Goal: Task Accomplishment & Management: Use online tool/utility

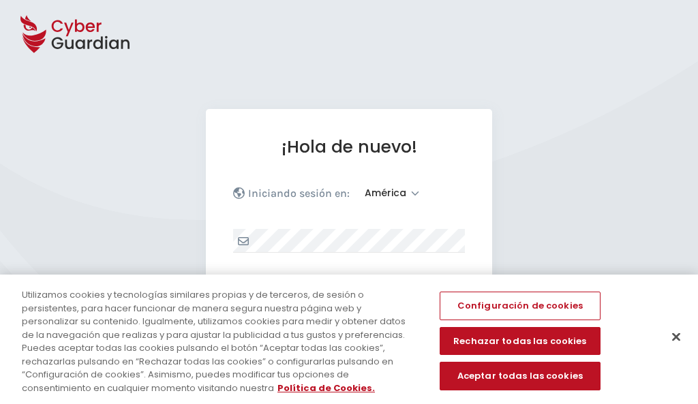
select select "América"
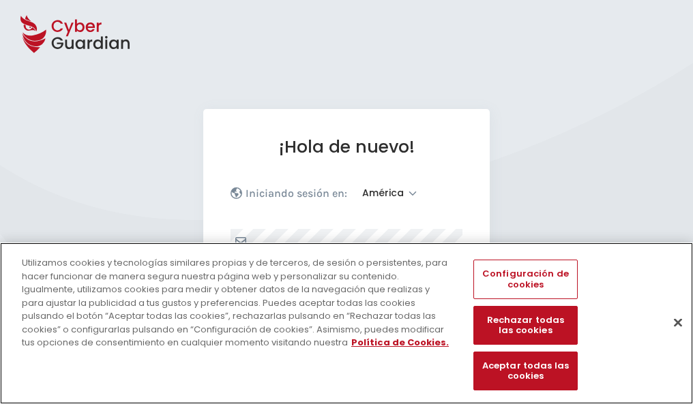
scroll to position [178, 0]
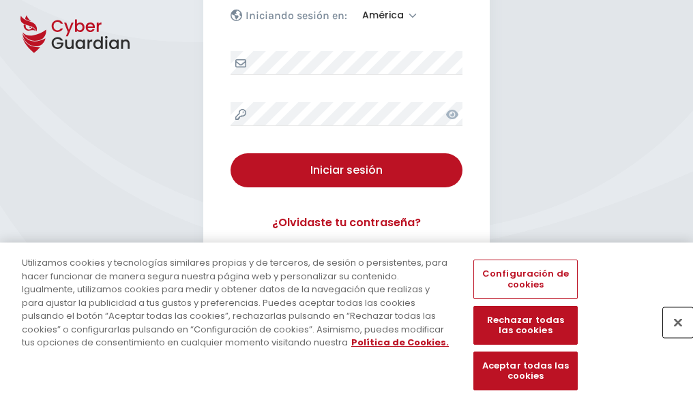
click at [671, 337] on button "Cerrar" at bounding box center [678, 323] width 30 height 30
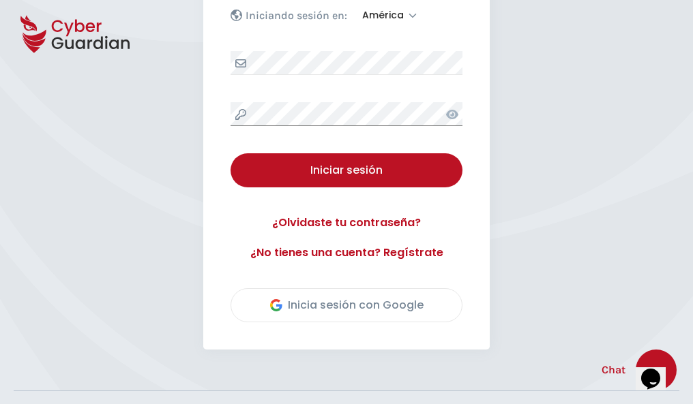
scroll to position [310, 0]
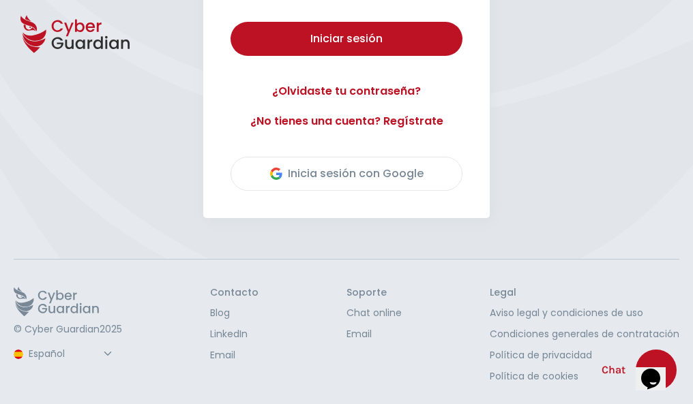
click at [230, 22] on button "Iniciar sesión" at bounding box center [346, 39] width 232 height 34
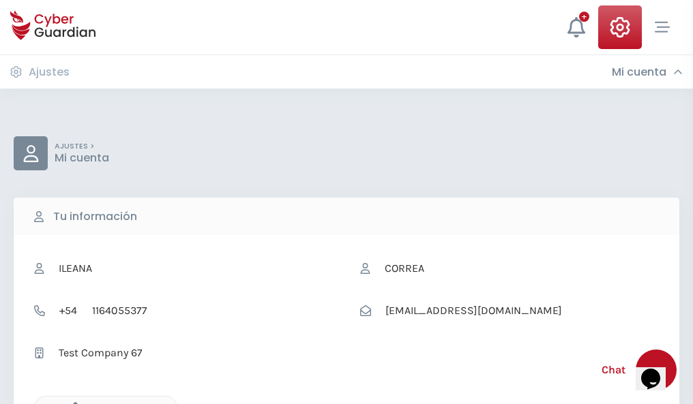
click at [72, 403] on icon "button" at bounding box center [72, 408] width 12 height 12
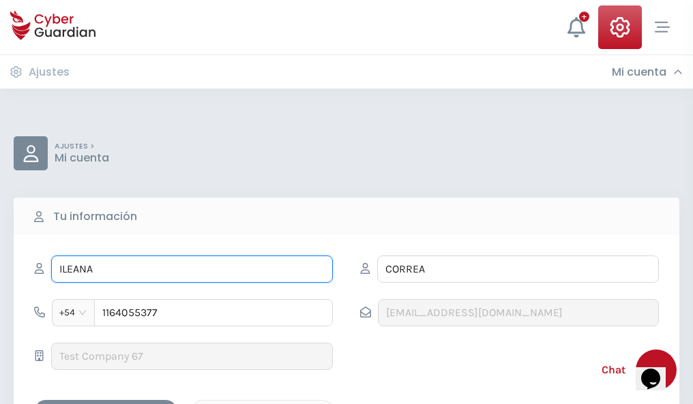
click at [192, 269] on input "ILEANA" at bounding box center [192, 269] width 282 height 27
type input "I"
type input "Olga"
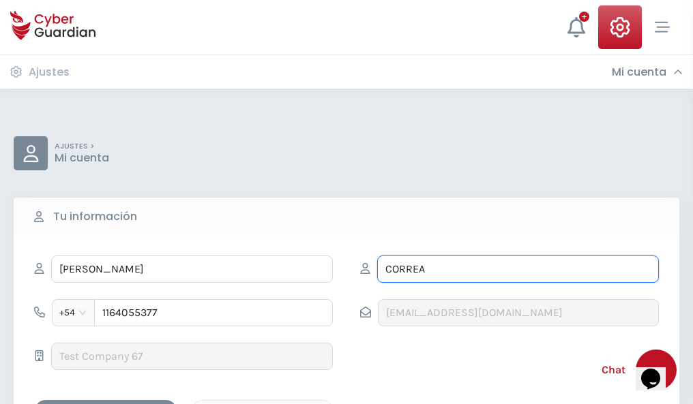
click at [518, 269] on input "CORREA" at bounding box center [518, 269] width 282 height 27
type input "C"
type input "Cárdenas"
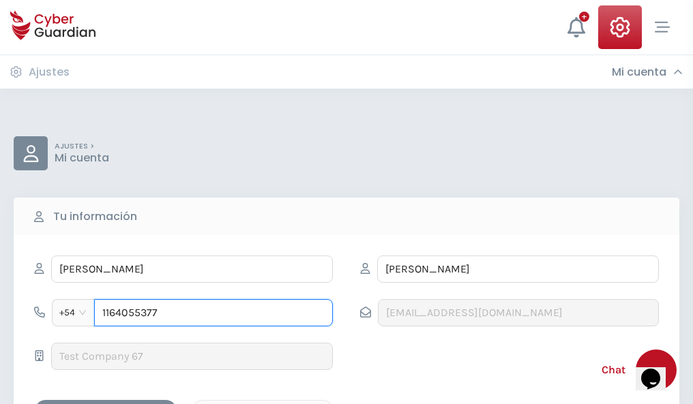
click at [213, 313] on input "1164055377" at bounding box center [213, 312] width 239 height 27
type input "1"
type input "4652433890"
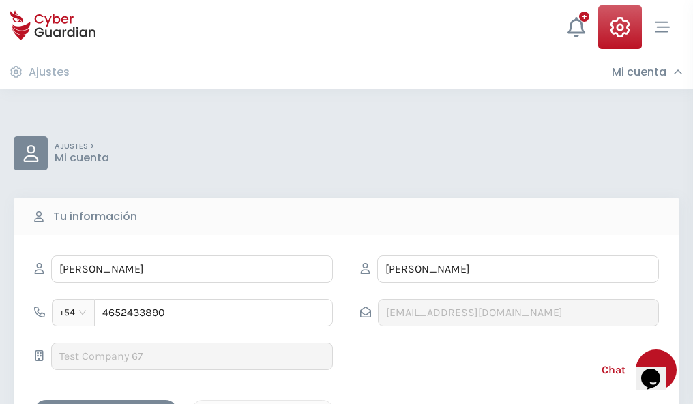
click at [263, 404] on div "Cancelar" at bounding box center [262, 412] width 121 height 17
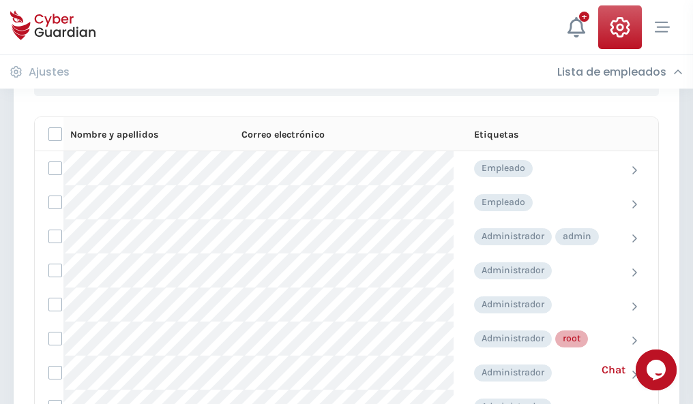
scroll to position [686, 0]
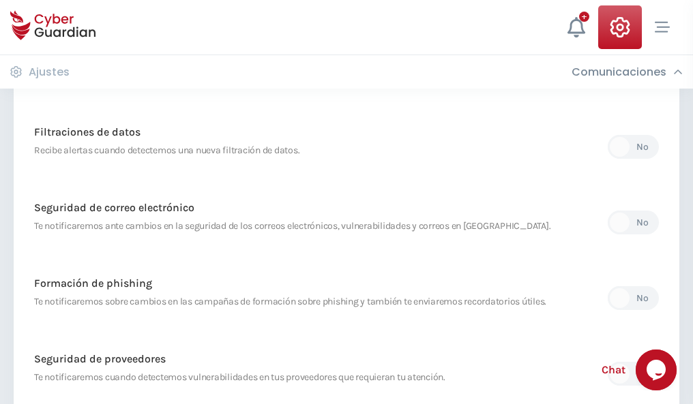
scroll to position [718, 0]
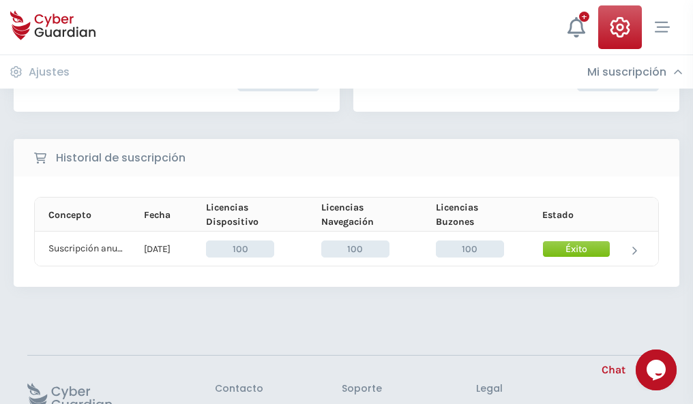
scroll to position [346, 0]
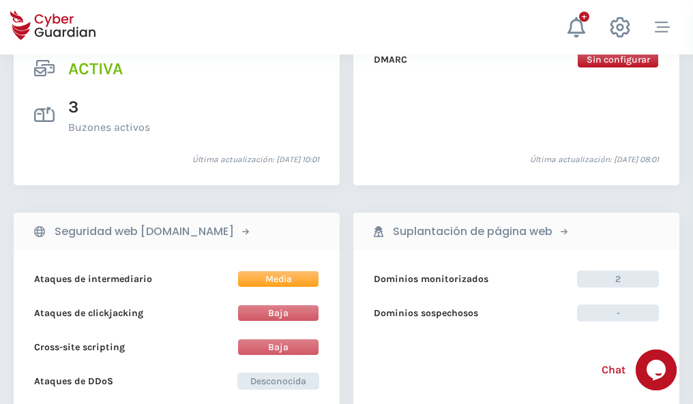
scroll to position [1386, 0]
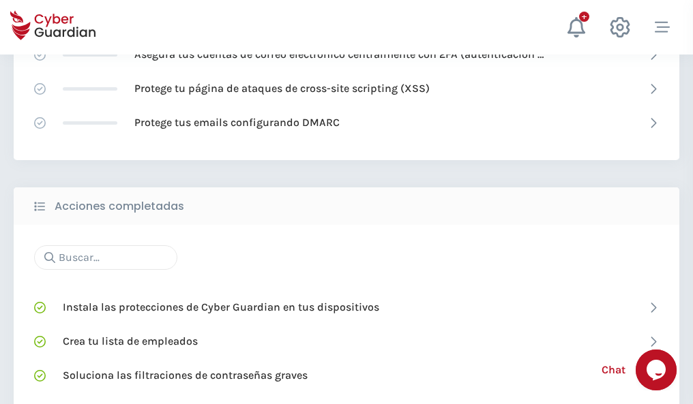
scroll to position [908, 0]
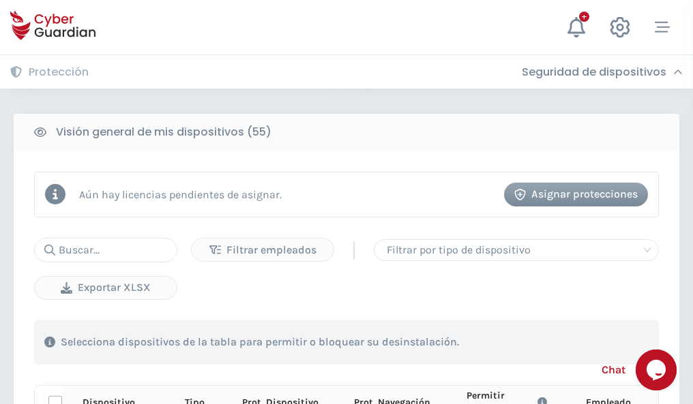
scroll to position [1205, 0]
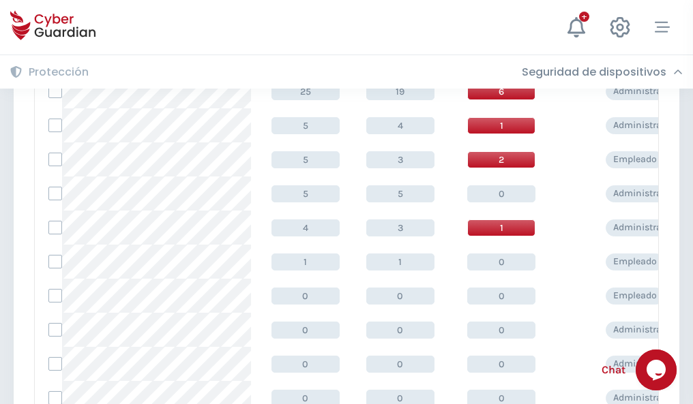
scroll to position [687, 0]
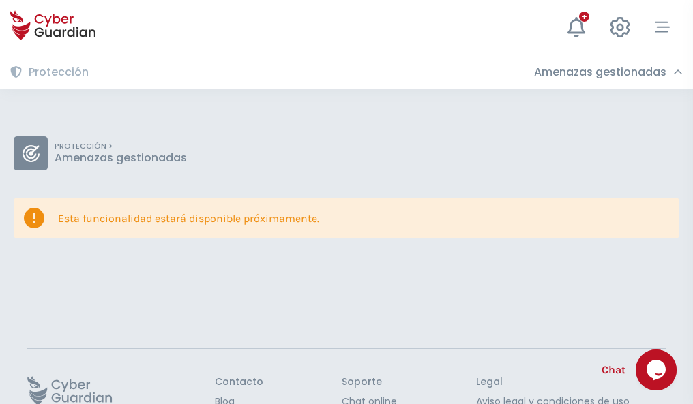
scroll to position [89, 0]
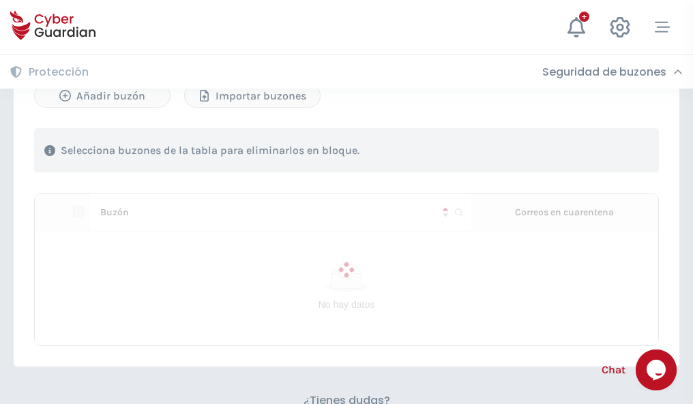
scroll to position [584, 0]
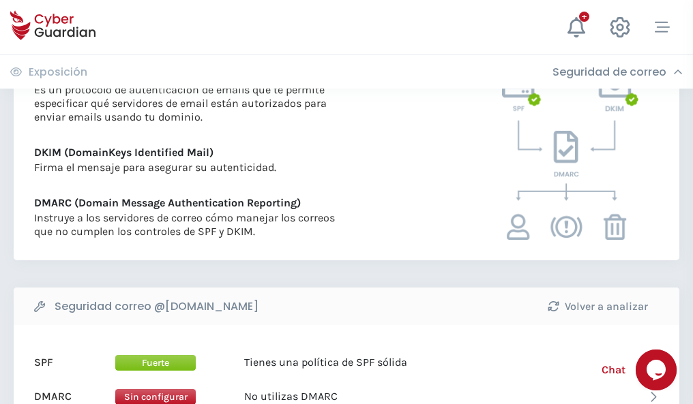
scroll to position [736, 0]
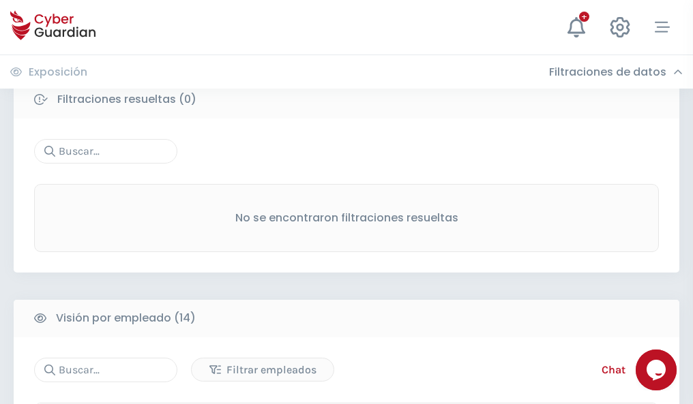
scroll to position [1232, 0]
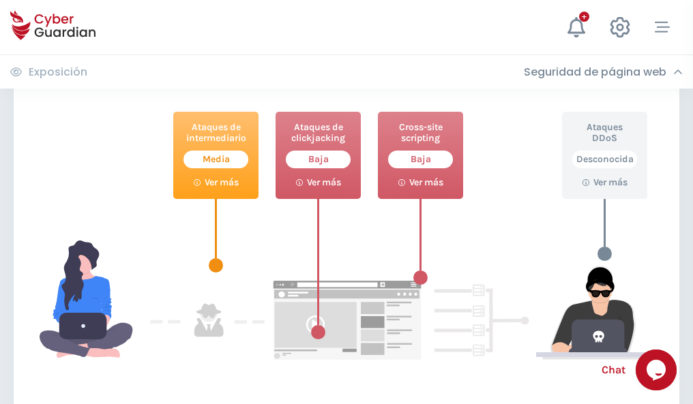
scroll to position [743, 0]
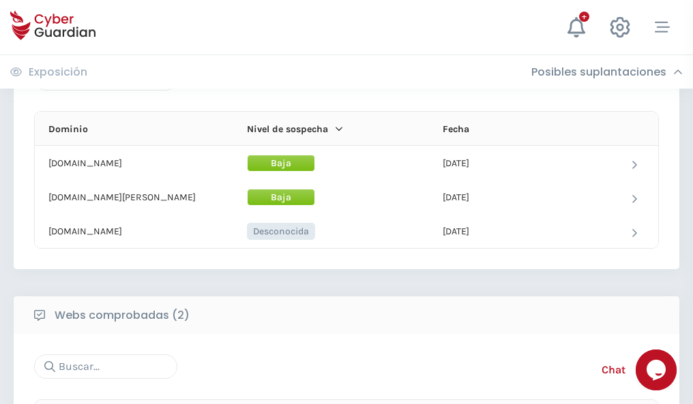
scroll to position [818, 0]
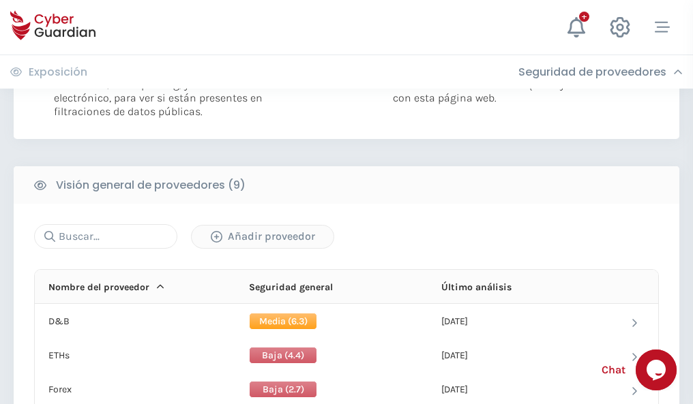
scroll to position [981, 0]
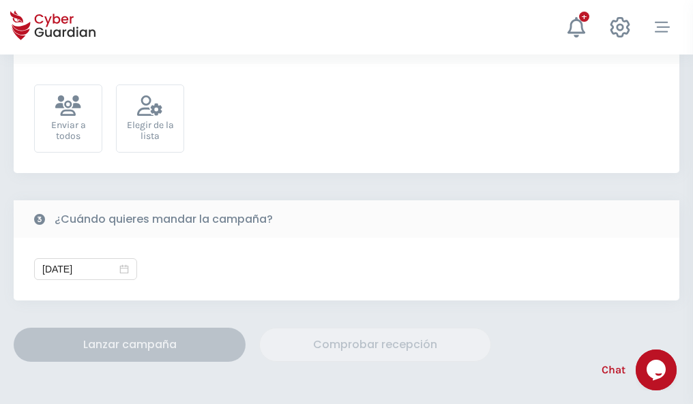
scroll to position [499, 0]
